Goal: Task Accomplishment & Management: Manage account settings

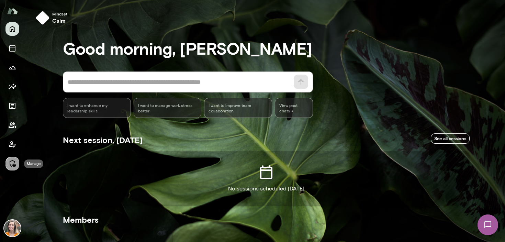
click at [12, 162] on icon "Manage" at bounding box center [12, 163] width 8 height 8
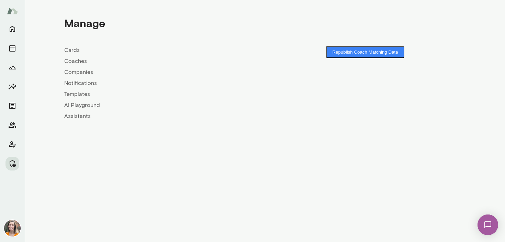
click at [79, 60] on link "Coaches" at bounding box center [164, 61] width 201 height 8
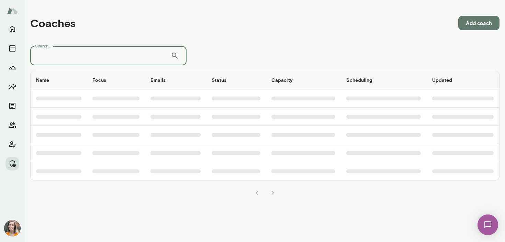
click at [100, 54] on input "Search..." at bounding box center [100, 55] width 140 height 19
type input "*"
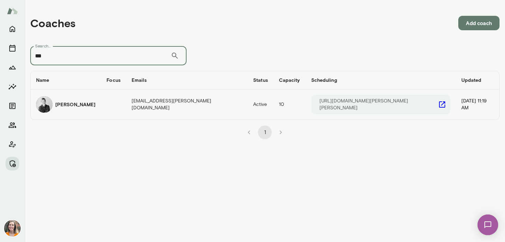
type input "***"
click at [167, 105] on td "[EMAIL_ADDRESS][PERSON_NAME][DOMAIN_NAME]" at bounding box center [187, 104] width 122 height 30
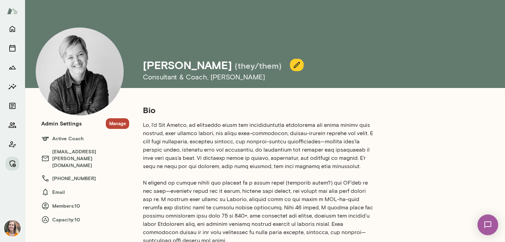
click at [122, 126] on button "Manage" at bounding box center [117, 123] width 23 height 11
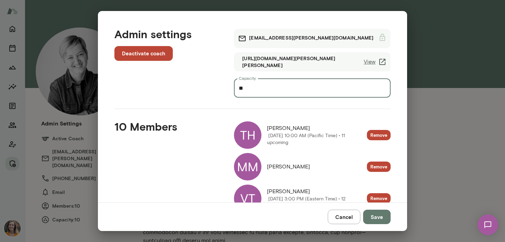
click at [250, 89] on input "**" at bounding box center [312, 87] width 157 height 19
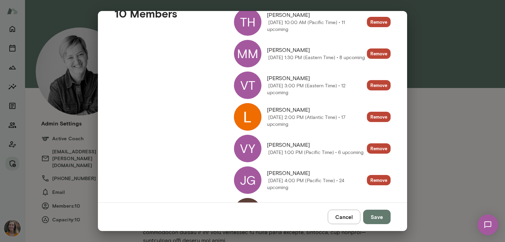
scroll to position [247, 0]
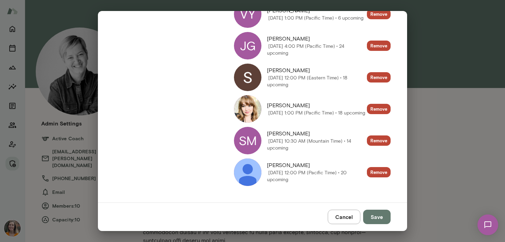
type input "**"
click at [378, 216] on button "Save" at bounding box center [376, 217] width 27 height 14
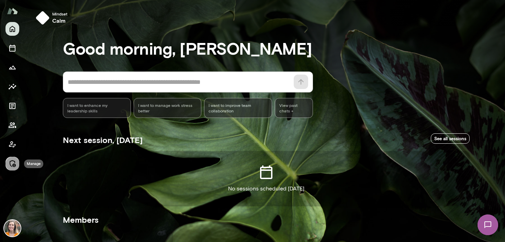
click at [11, 166] on icon "Manage" at bounding box center [13, 163] width 6 height 7
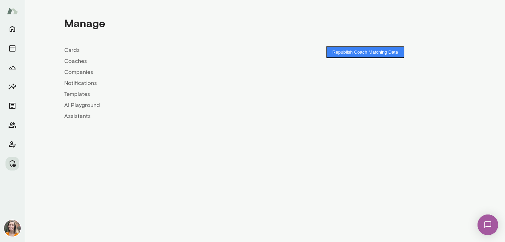
click at [74, 60] on link "Coaches" at bounding box center [164, 61] width 201 height 8
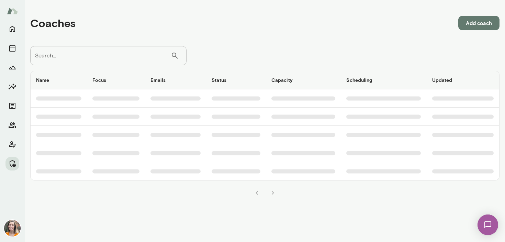
click at [92, 61] on input "Search..." at bounding box center [100, 55] width 140 height 19
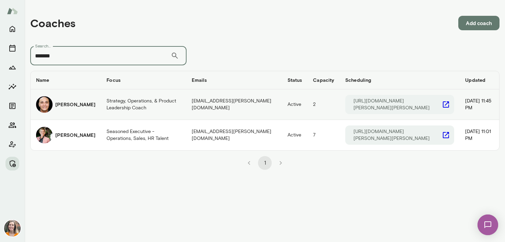
type input "*******"
click at [91, 107] on td "[PERSON_NAME]" at bounding box center [66, 104] width 70 height 31
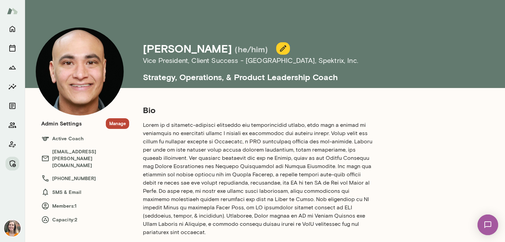
click at [116, 124] on button "Manage" at bounding box center [117, 123] width 23 height 11
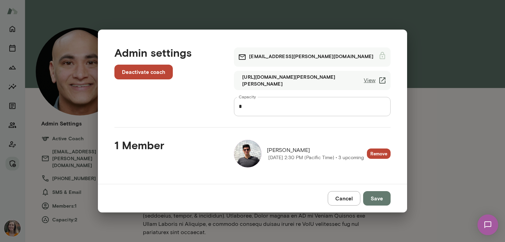
click at [340, 199] on button "Cancel" at bounding box center [344, 198] width 33 height 14
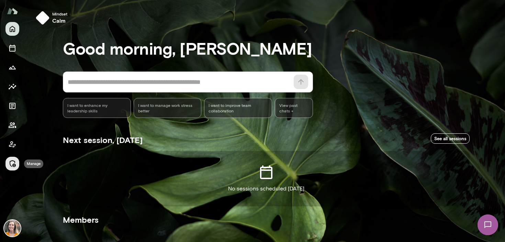
click at [14, 162] on icon "Manage" at bounding box center [12, 163] width 8 height 8
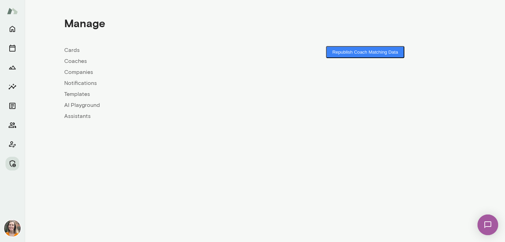
click at [74, 61] on link "Coaches" at bounding box center [164, 61] width 201 height 8
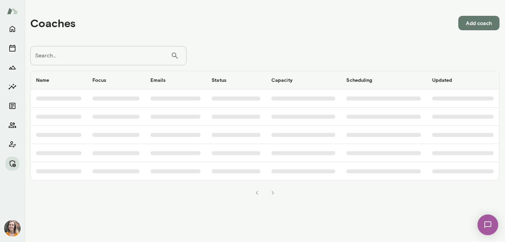
click at [84, 60] on input "Search..." at bounding box center [100, 55] width 140 height 19
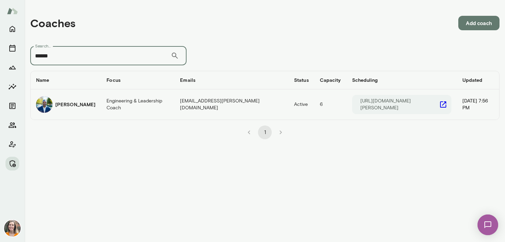
type input "******"
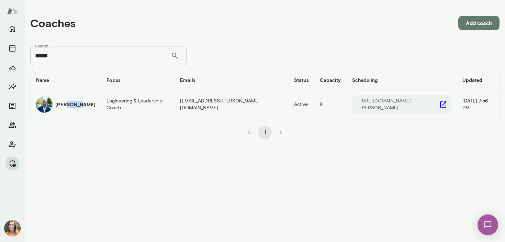
click at [42, 102] on img "coaches table" at bounding box center [44, 104] width 16 height 16
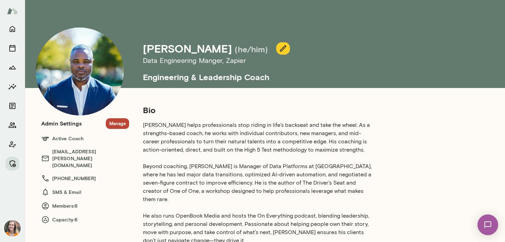
click at [114, 124] on button "Manage" at bounding box center [117, 123] width 23 height 11
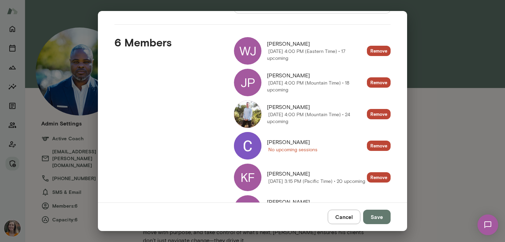
scroll to position [121, 0]
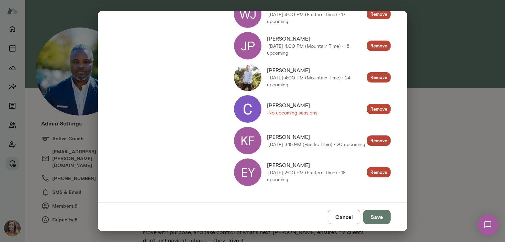
click at [251, 109] on img at bounding box center [247, 108] width 27 height 27
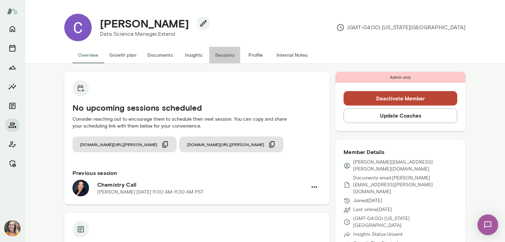
click at [222, 54] on button "Sessions" at bounding box center [224, 55] width 31 height 16
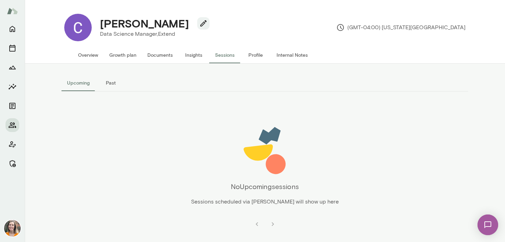
click at [110, 83] on button "Past" at bounding box center [110, 83] width 31 height 16
